Goal: Task Accomplishment & Management: Manage account settings

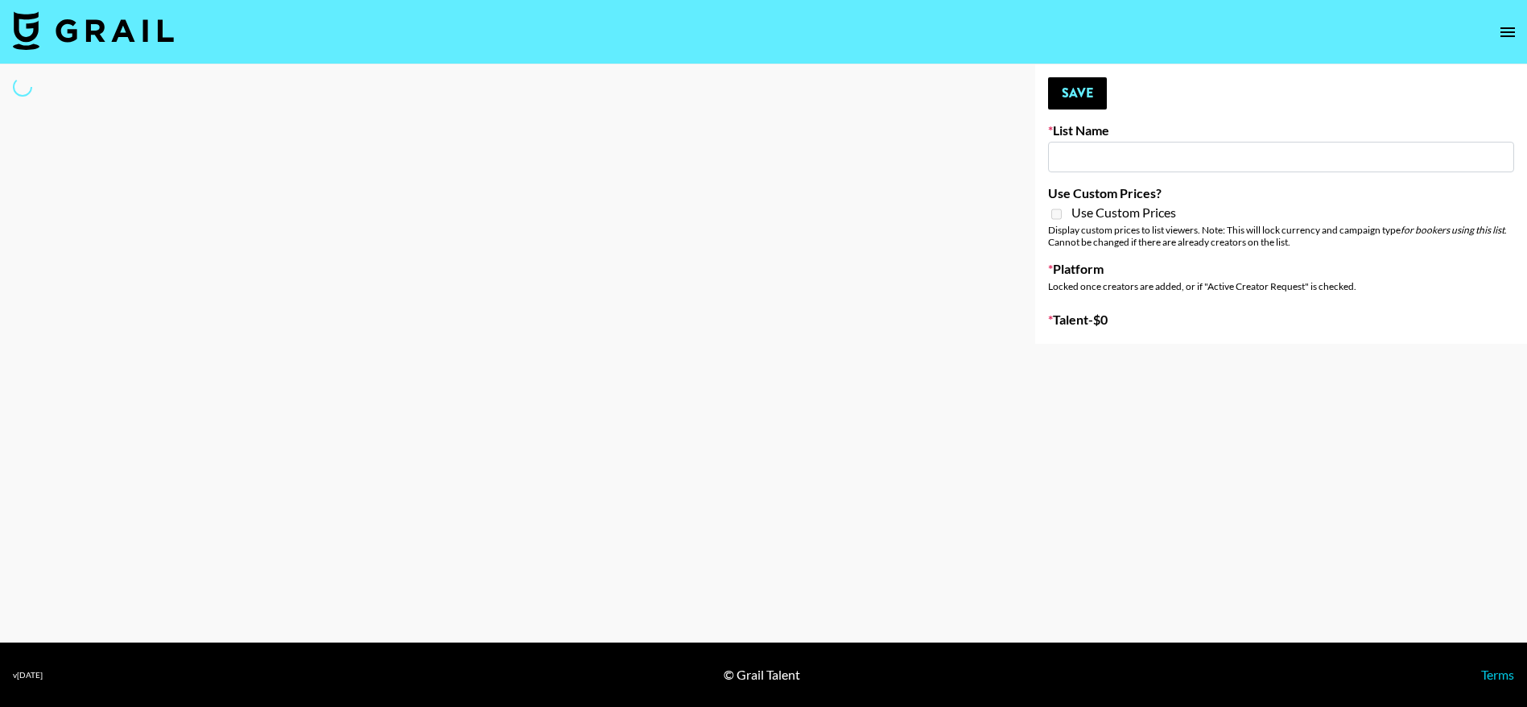
type input "Zhus Song Promo - Tega"
select select "Song"
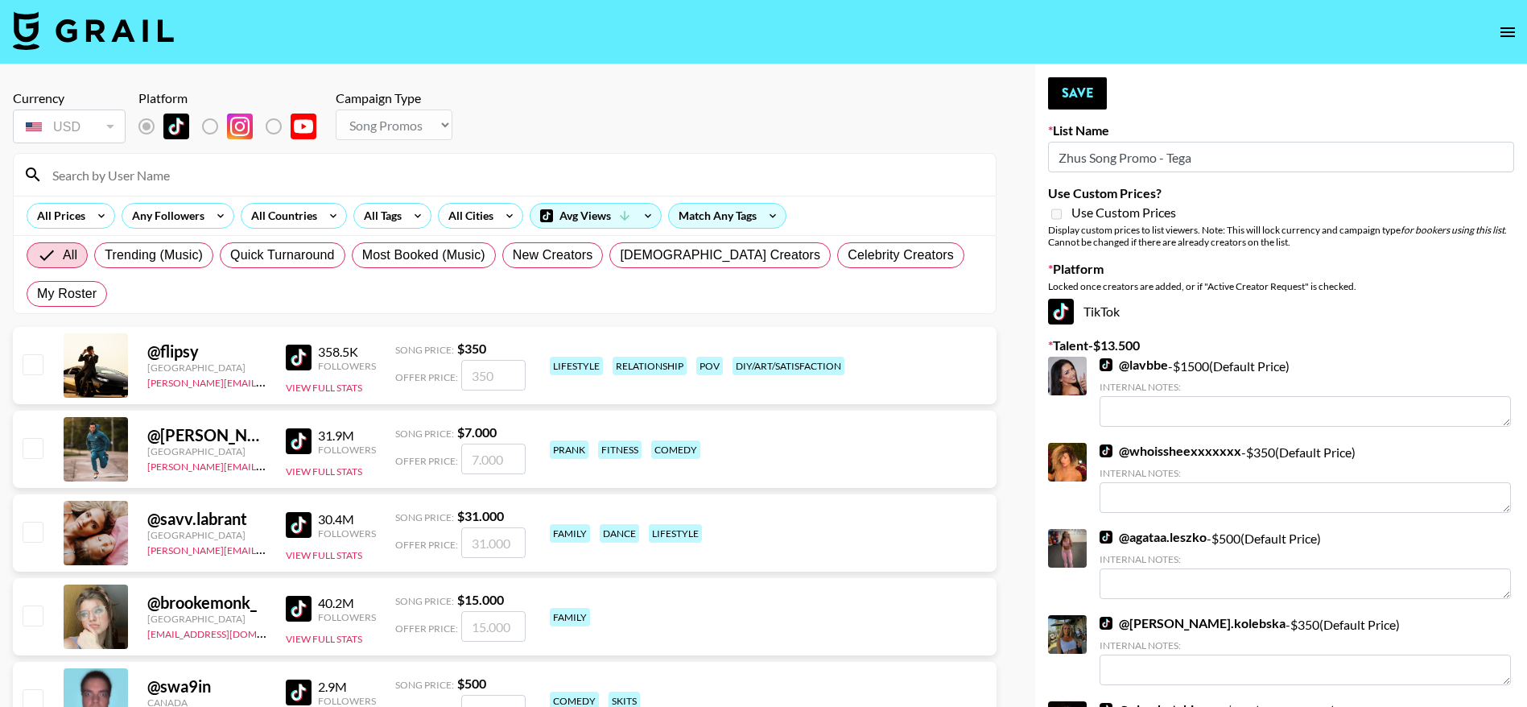
click at [186, 176] on input at bounding box center [515, 175] width 944 height 26
type input "kayang"
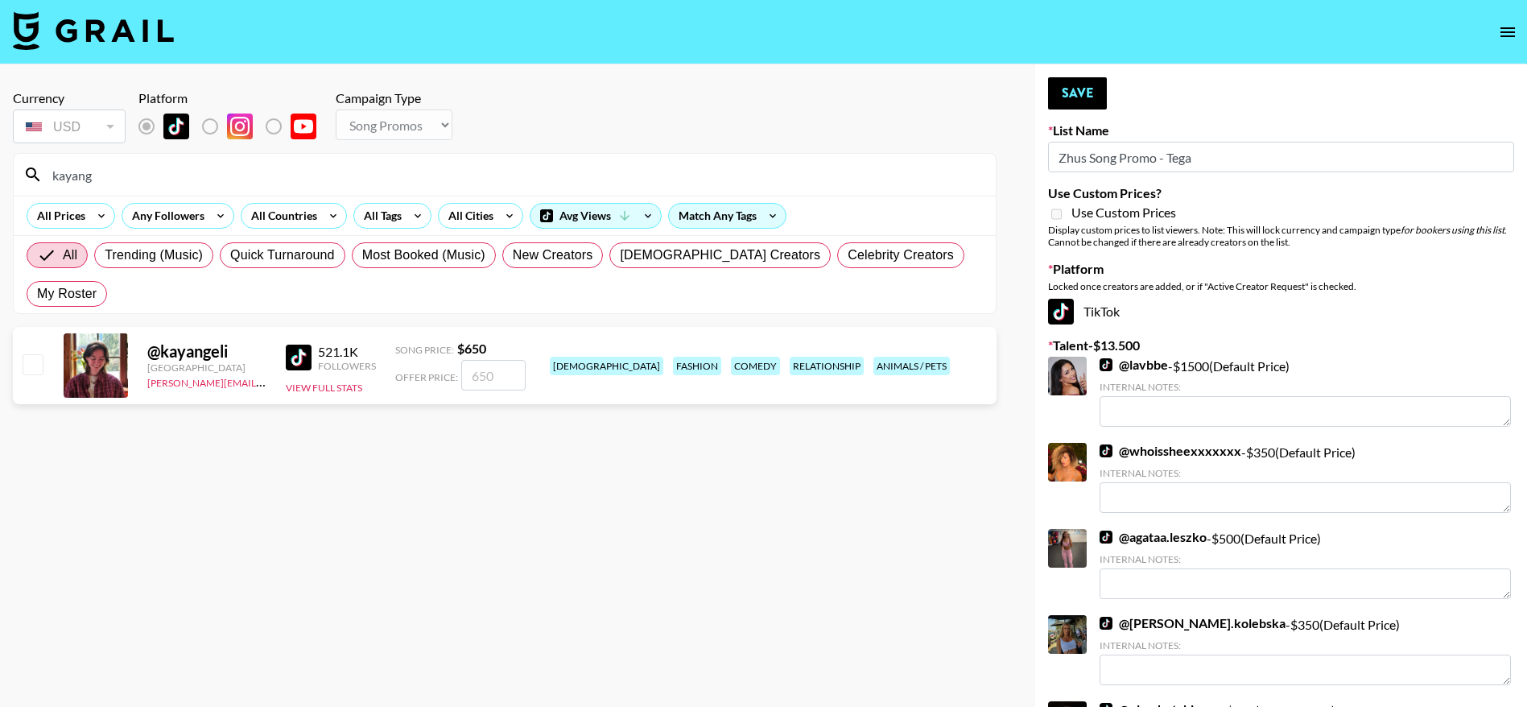
click at [23, 354] on input "checkbox" at bounding box center [32, 363] width 19 height 19
checkbox input "true"
type input "650"
click at [1068, 98] on button "Save" at bounding box center [1077, 93] width 59 height 32
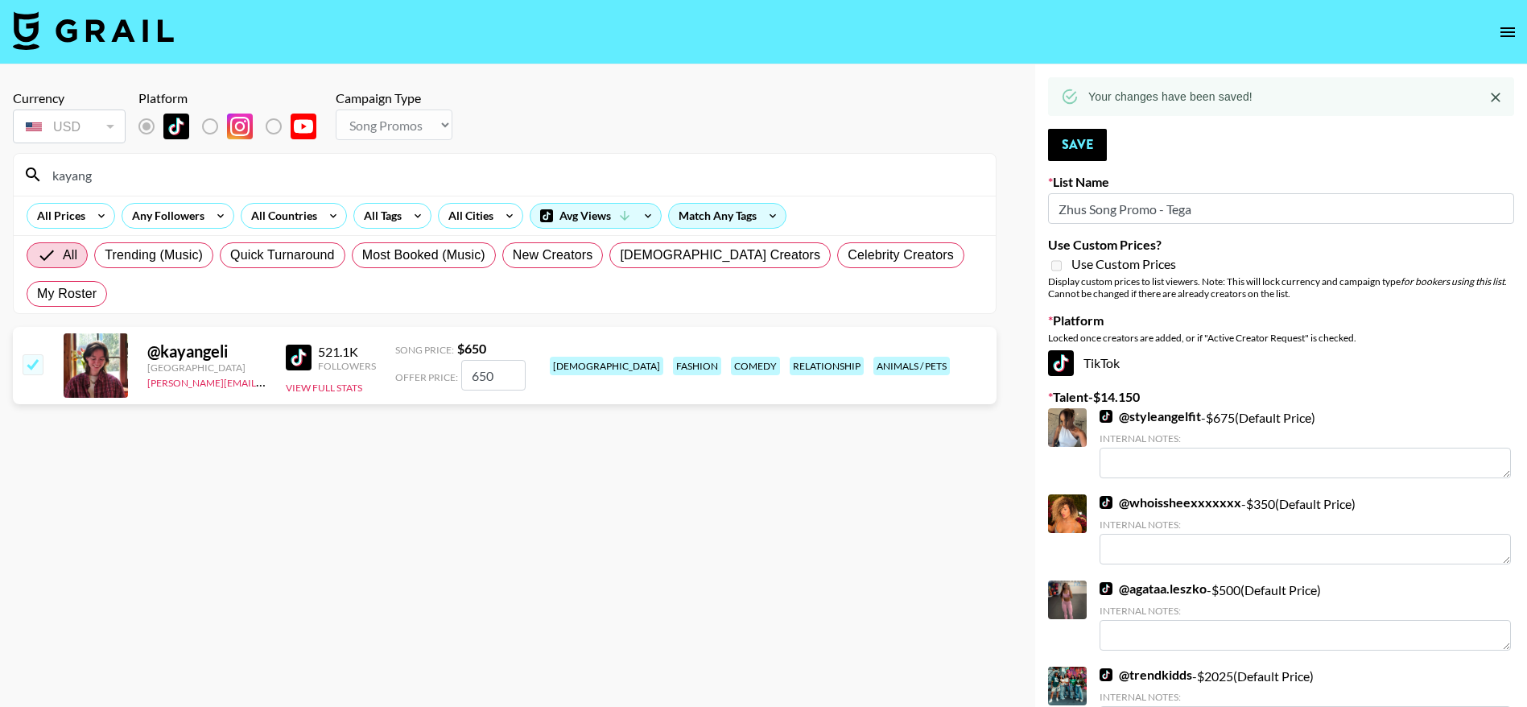
drag, startPoint x: 104, startPoint y: 176, endPoint x: 14, endPoint y: 172, distance: 89.4
click at [14, 172] on div "kayang" at bounding box center [505, 175] width 982 height 42
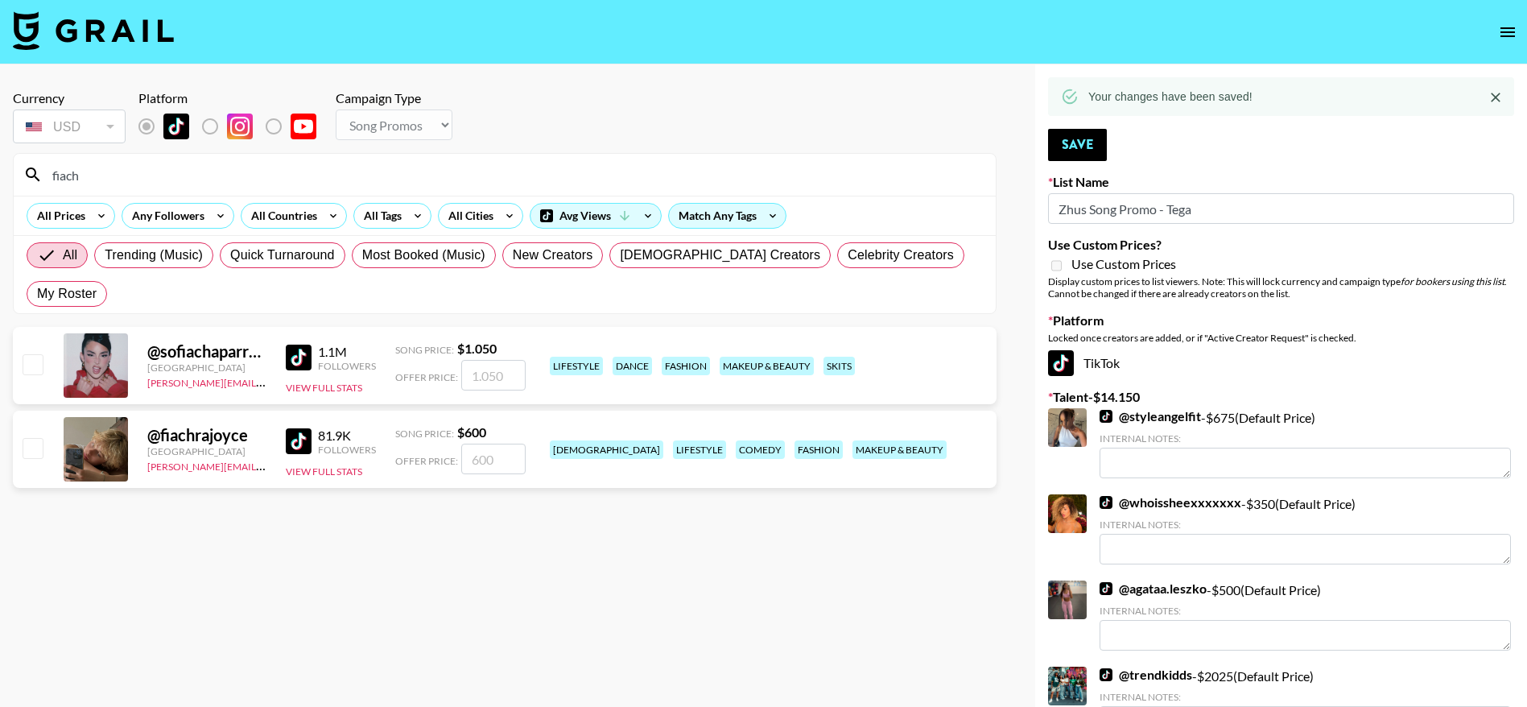
type input "fiach"
click at [36, 438] on input "checkbox" at bounding box center [32, 447] width 19 height 19
checkbox input "true"
type input "600"
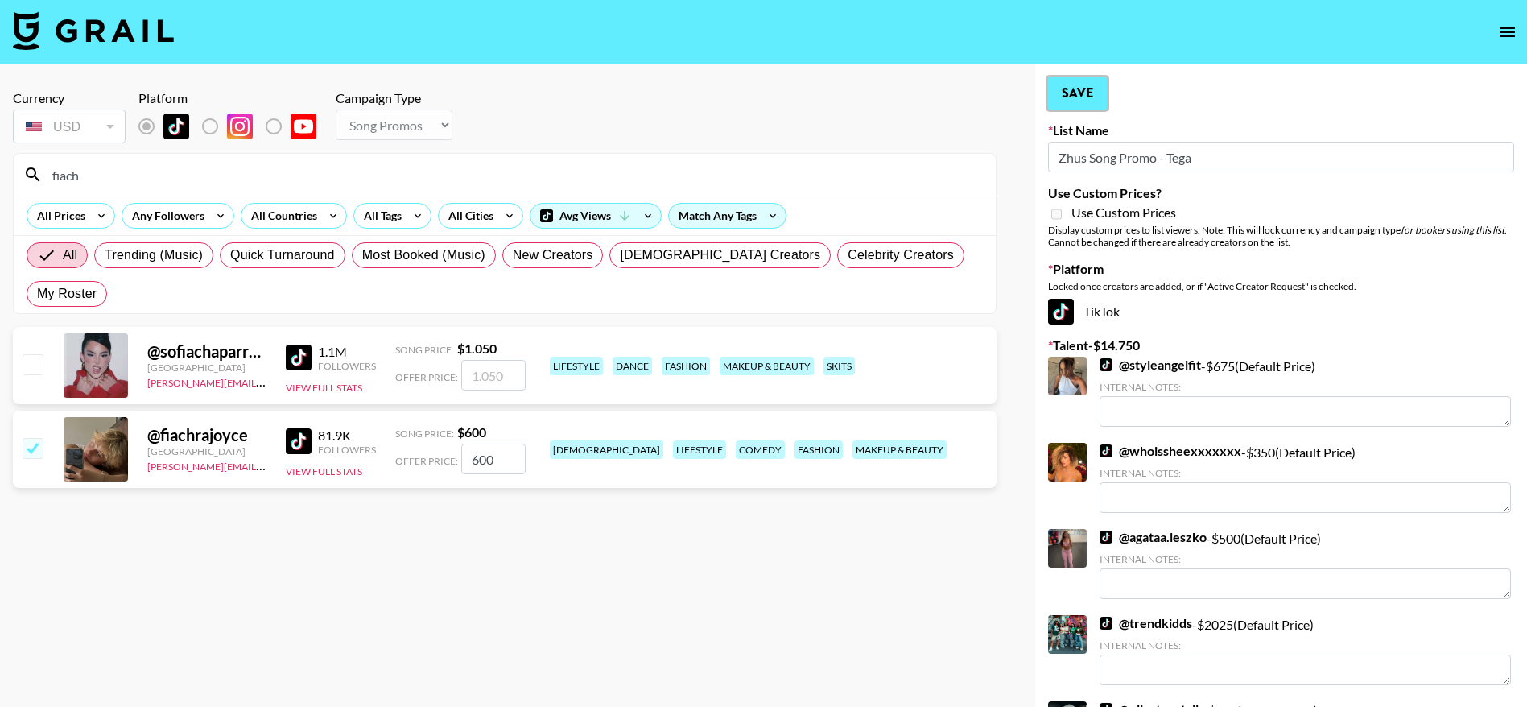
click at [1081, 98] on button "Save" at bounding box center [1077, 93] width 59 height 32
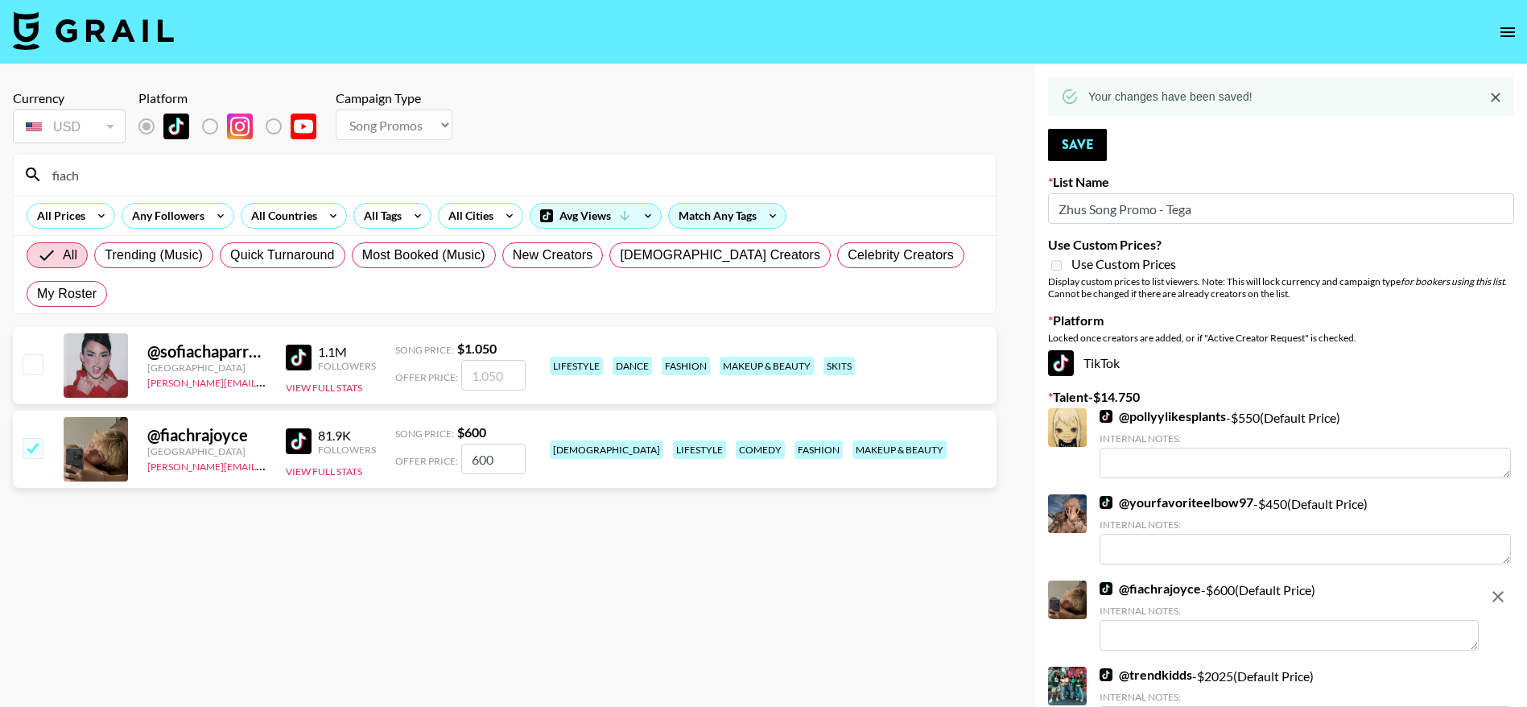
drag, startPoint x: 122, startPoint y: 181, endPoint x: 0, endPoint y: 172, distance: 122.7
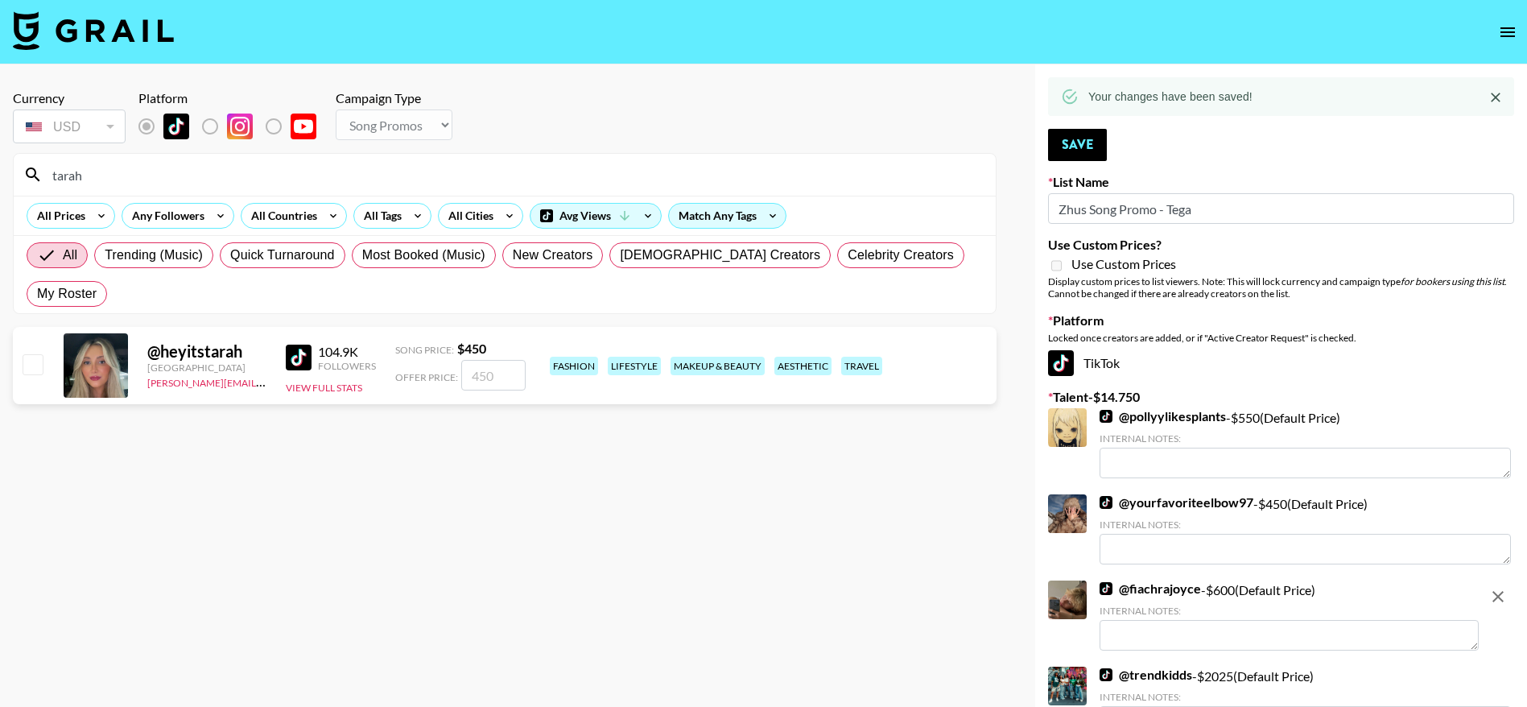
type input "tarahroyba"
click at [31, 354] on input "checkbox" at bounding box center [32, 363] width 19 height 19
checkbox input "true"
type input "450"
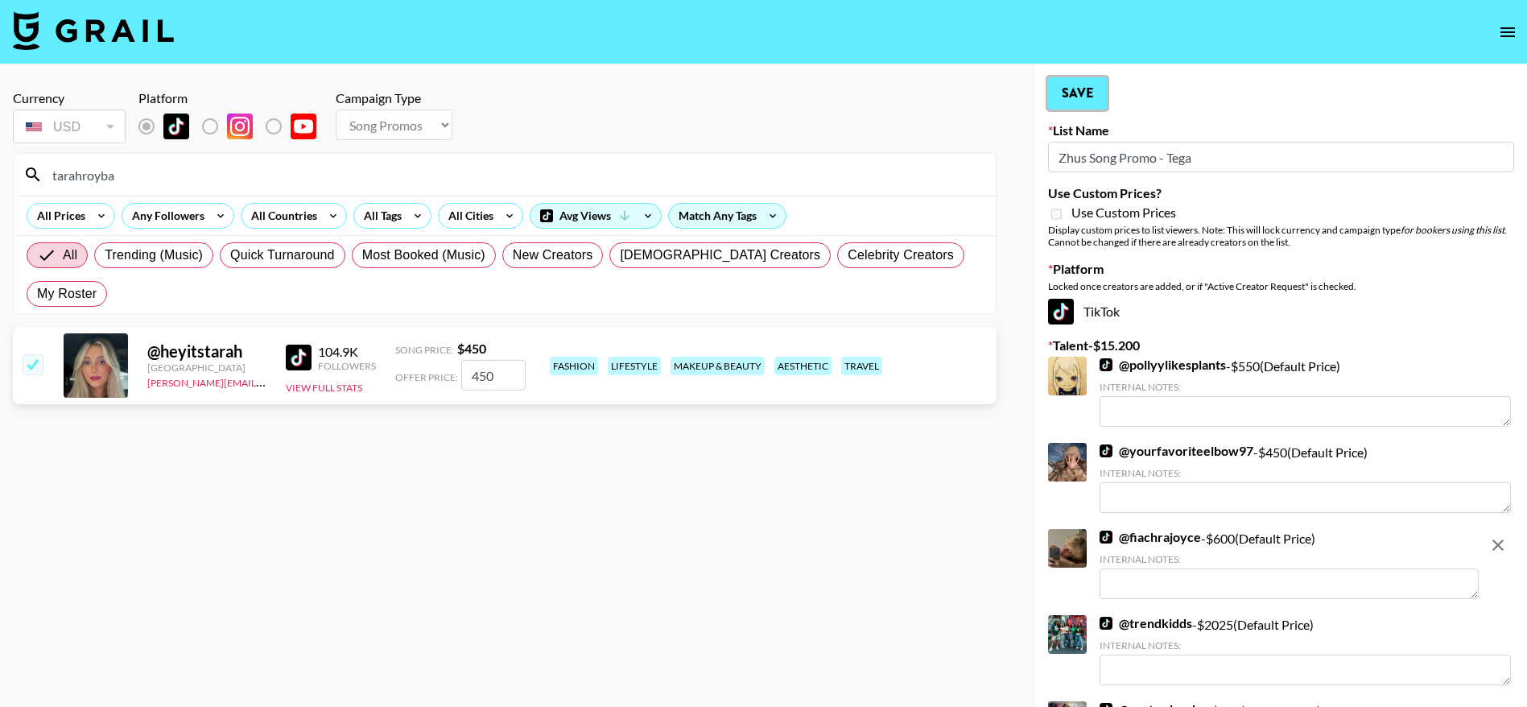
click at [1081, 87] on button "Save" at bounding box center [1077, 93] width 59 height 32
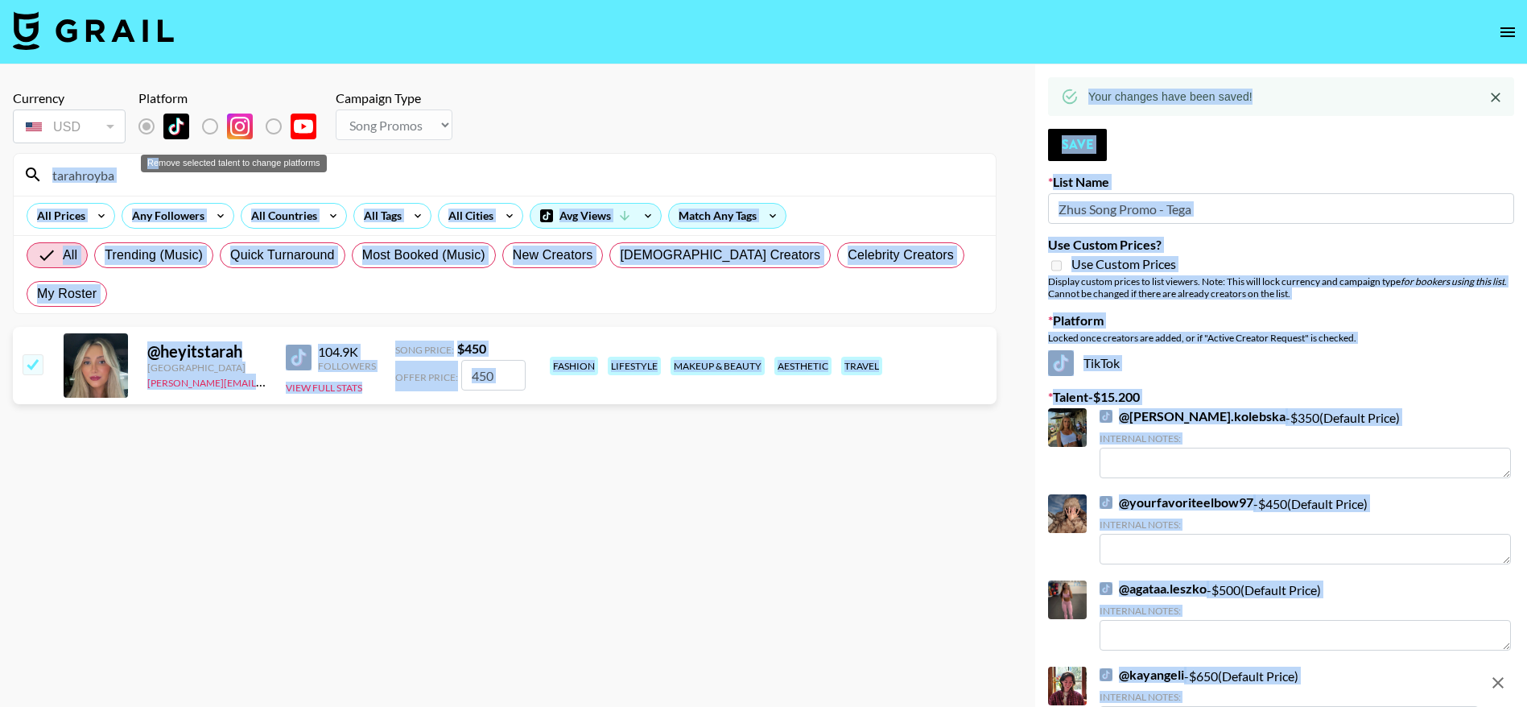
drag, startPoint x: 157, startPoint y: 170, endPoint x: 63, endPoint y: 186, distance: 95.6
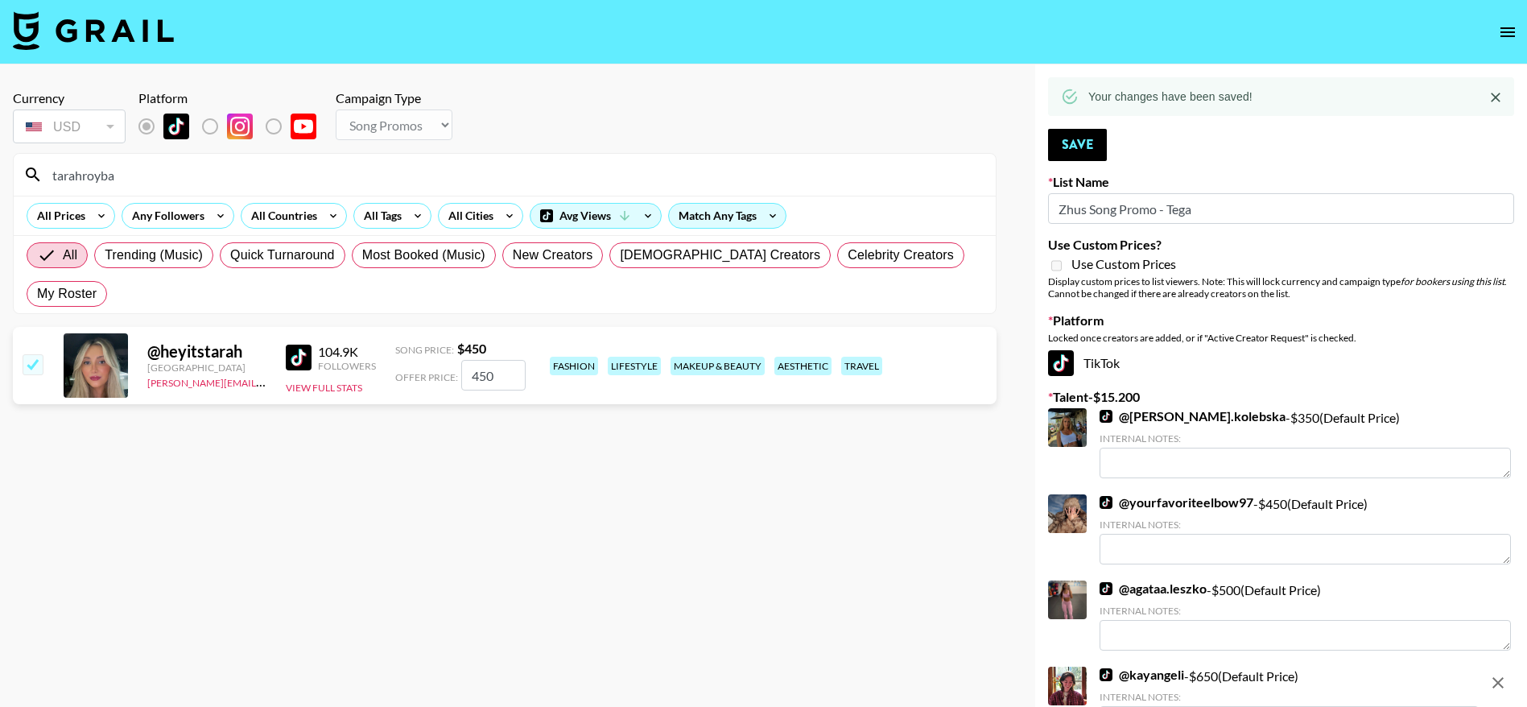
click at [134, 182] on input "tarahroyba" at bounding box center [515, 175] width 944 height 26
drag, startPoint x: 134, startPoint y: 182, endPoint x: 47, endPoint y: 183, distance: 87.8
click at [47, 183] on input "tarahroyba" at bounding box center [515, 175] width 944 height 26
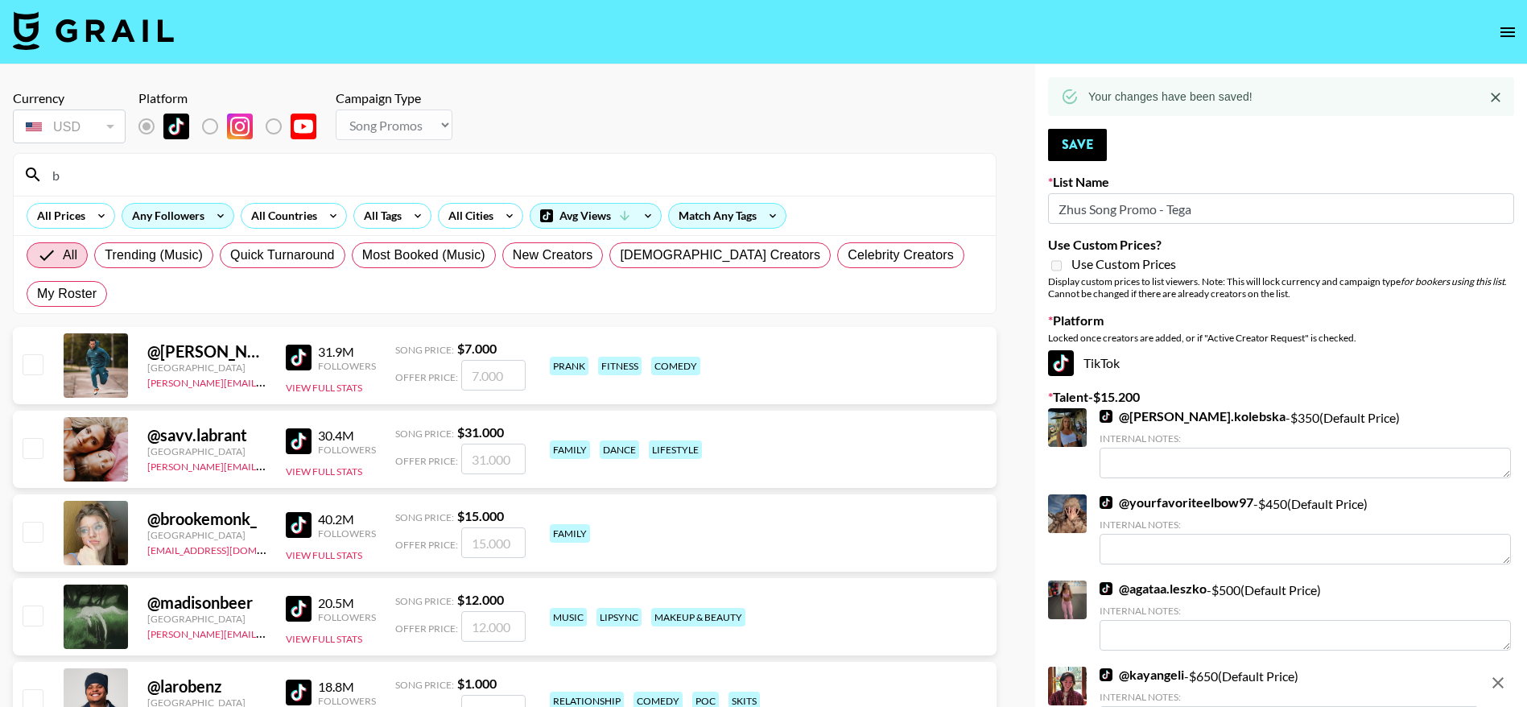
type input "badba"
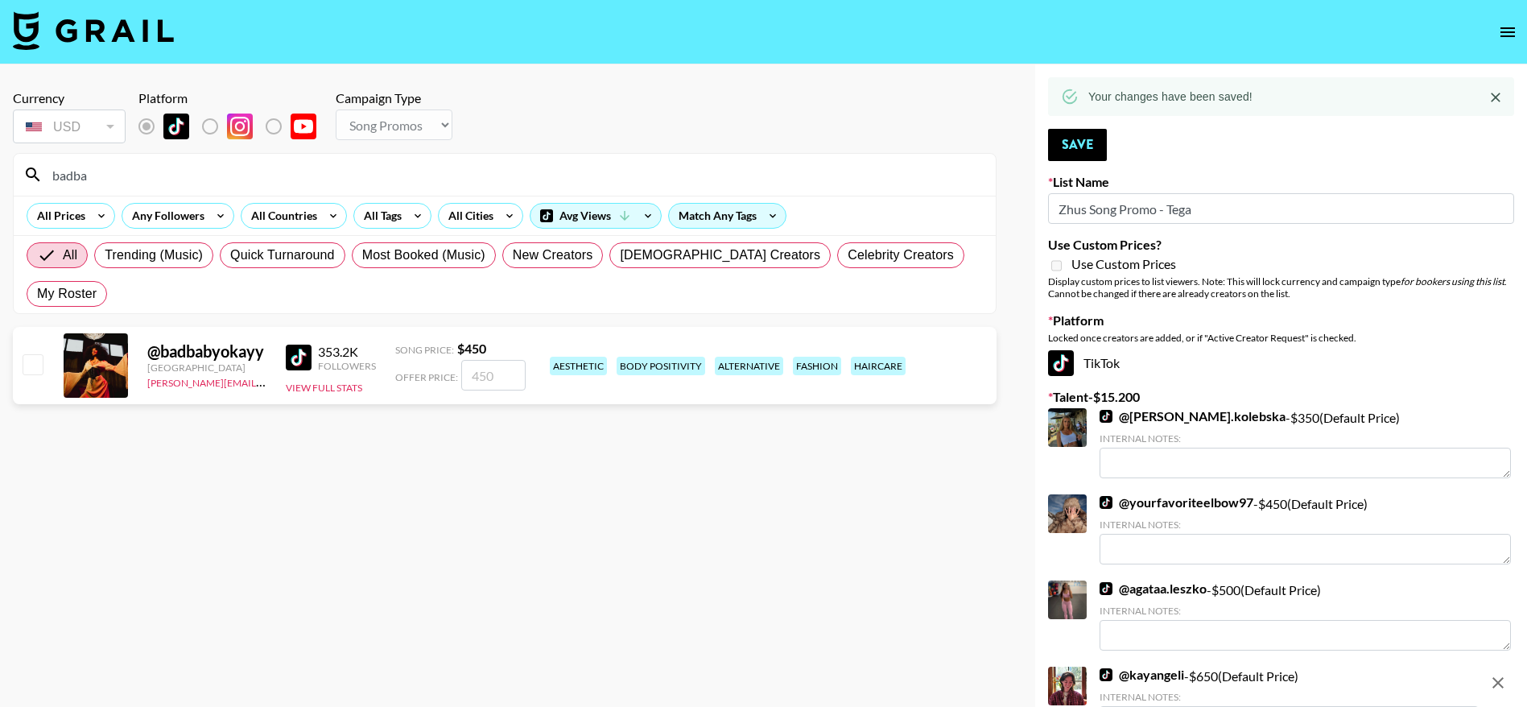
click at [37, 354] on input "checkbox" at bounding box center [32, 363] width 19 height 19
checkbox input "true"
type input "450"
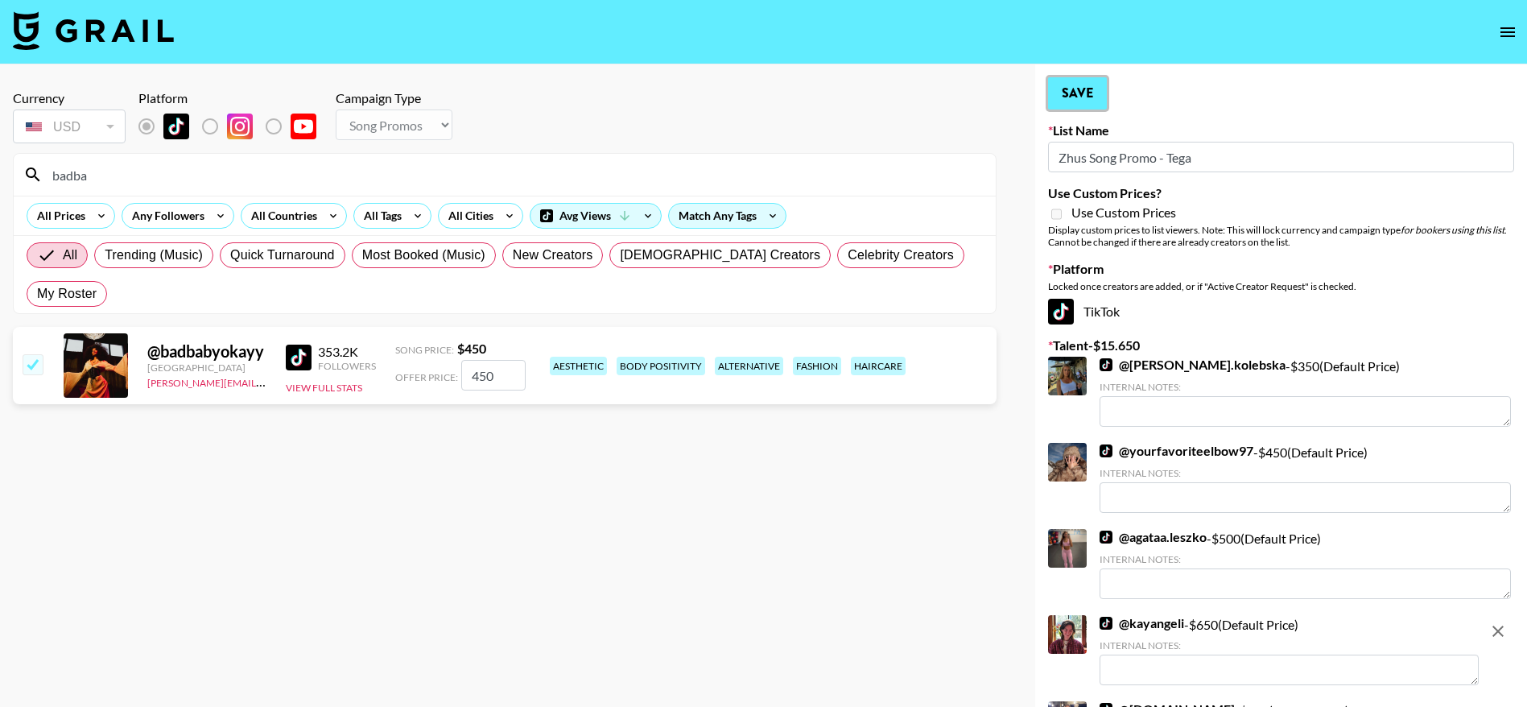
click at [1080, 94] on button "Save" at bounding box center [1077, 93] width 59 height 32
